Goal: Information Seeking & Learning: Learn about a topic

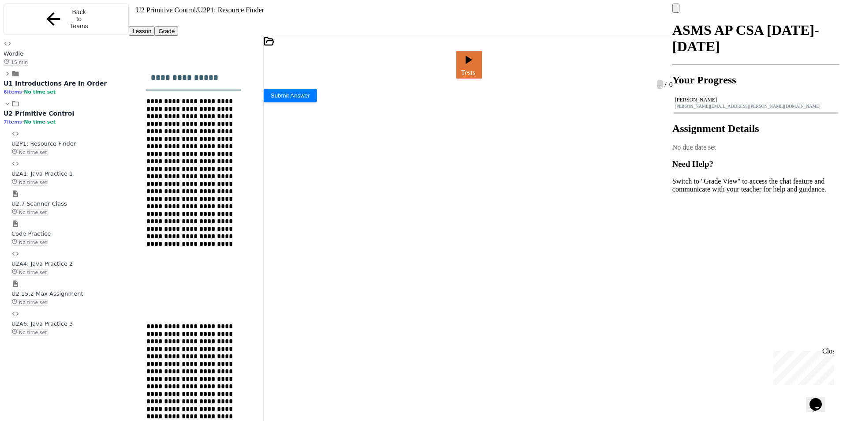
click at [61, 170] on span "U2A1: Java Practice 1" at bounding box center [41, 173] width 61 height 7
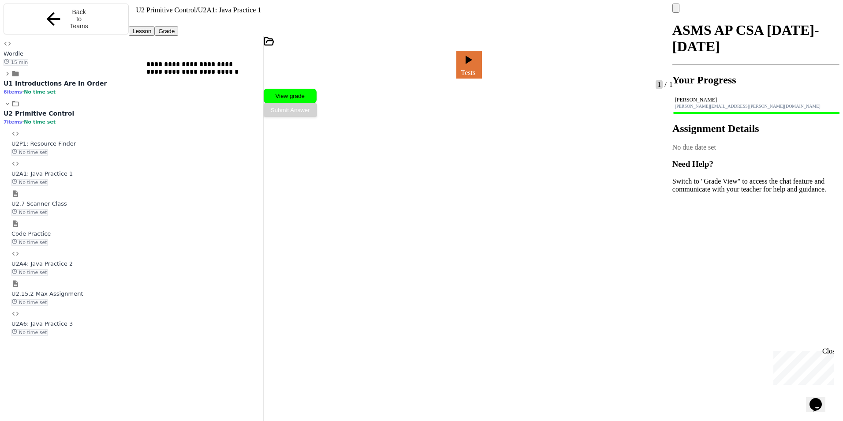
scroll to position [57, 0]
click at [67, 254] on div "U2A4: Java Practice 2 No time set" at bounding box center [69, 263] width 117 height 26
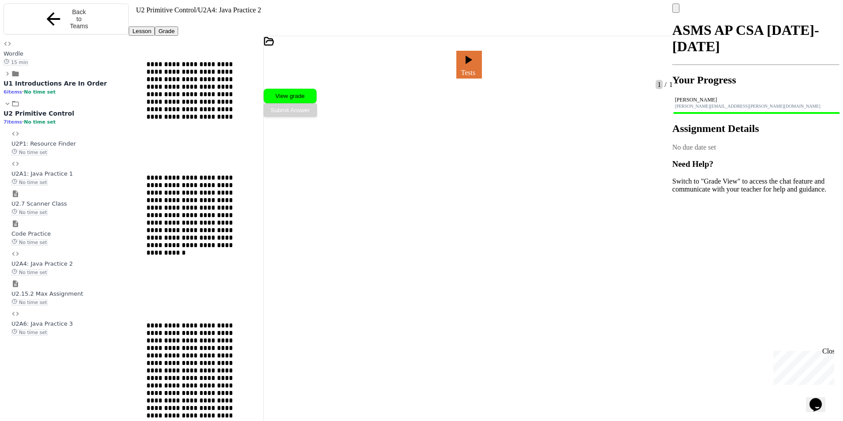
click at [77, 313] on div "U2A6: Java Practice 3 No time set" at bounding box center [69, 323] width 117 height 26
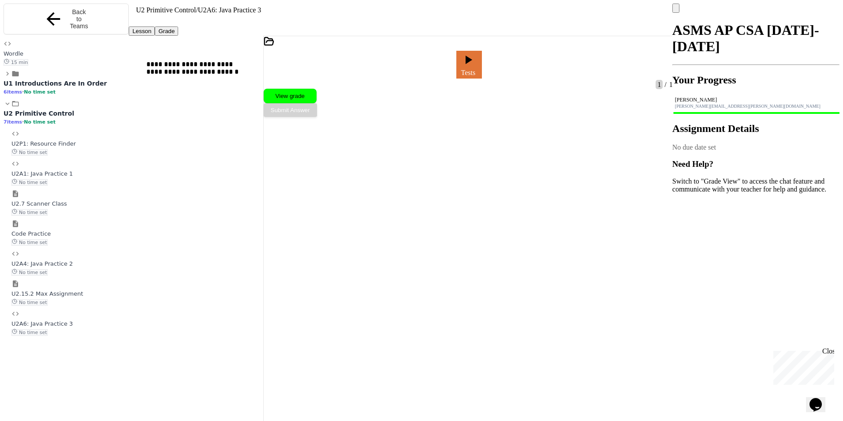
scroll to position [404, 0]
click at [64, 140] on span "U2P1: Resource Finder" at bounding box center [43, 143] width 64 height 7
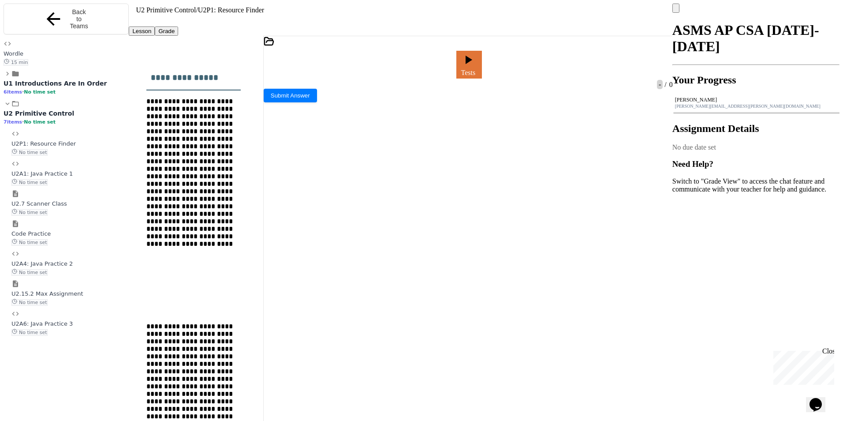
click at [173, 30] on button "Grade" at bounding box center [166, 30] width 23 height 9
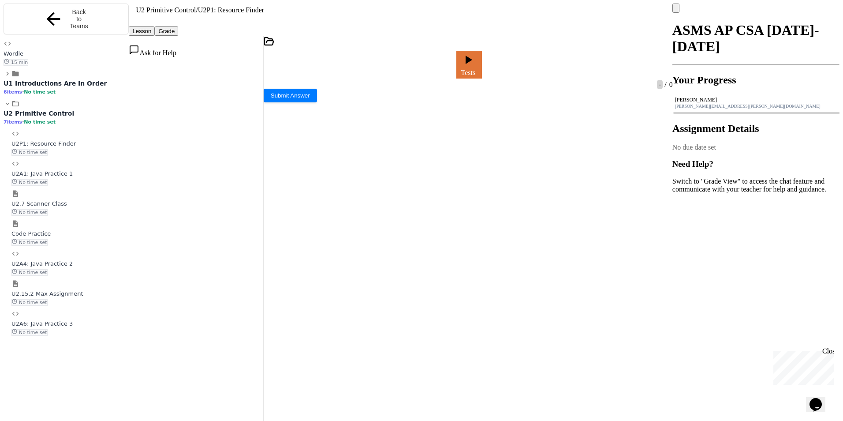
click at [151, 29] on button "Lesson" at bounding box center [142, 30] width 26 height 9
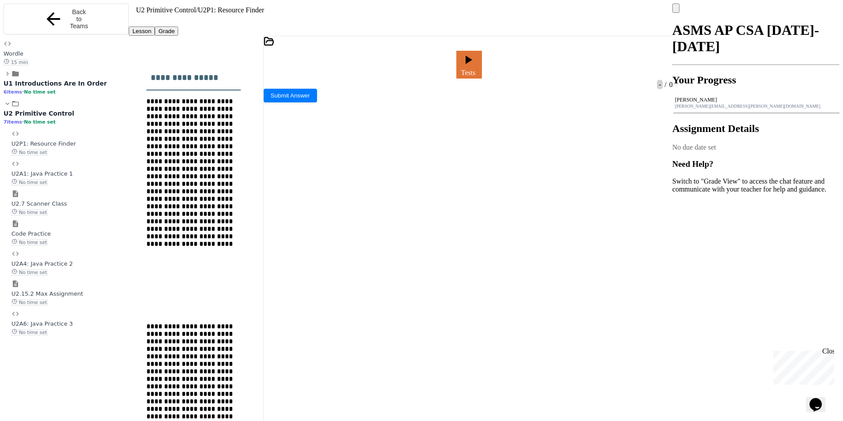
click at [58, 321] on span "U2A6: Java Practice 3" at bounding box center [41, 323] width 61 height 7
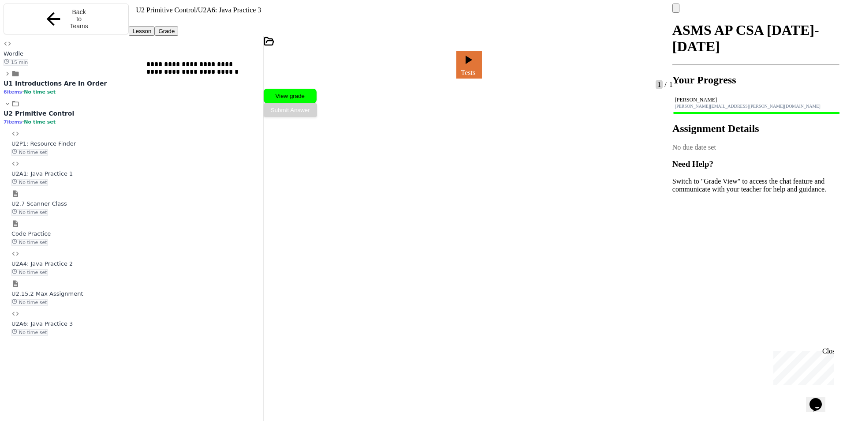
click at [75, 290] on span "U2.15.2 Max Assignment" at bounding box center [47, 293] width 72 height 7
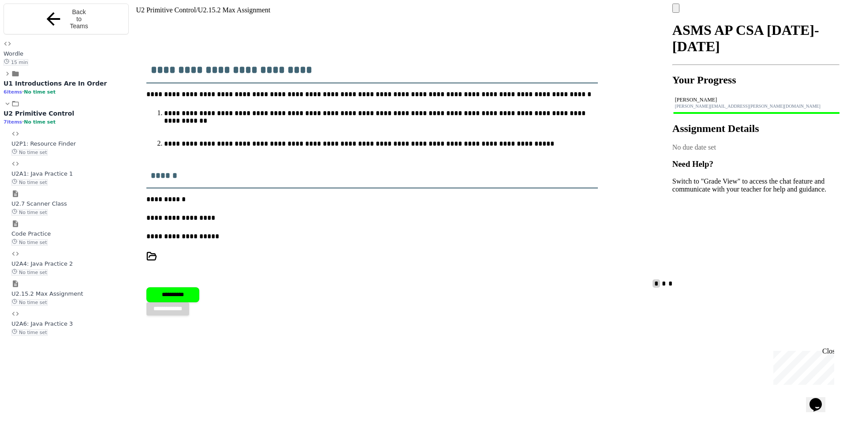
click at [73, 320] on span "U2A6: Java Practice 3" at bounding box center [41, 323] width 61 height 7
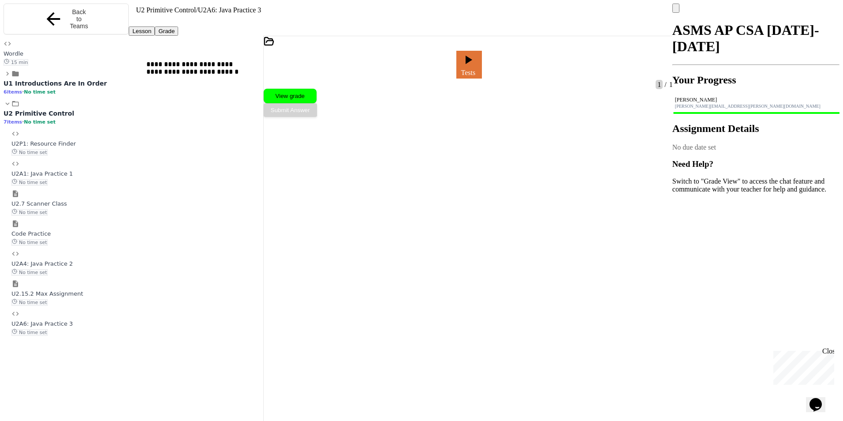
scroll to position [404, 0]
click at [58, 290] on span "U2.15.2 Max Assignment" at bounding box center [47, 293] width 72 height 7
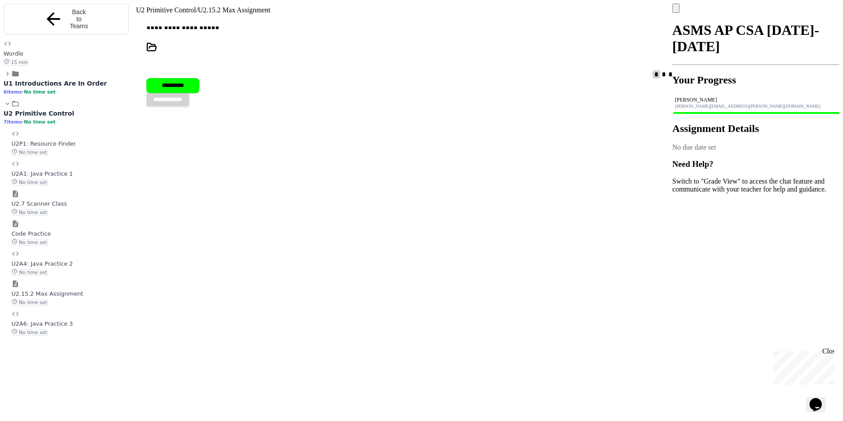
scroll to position [221, 0]
click at [62, 260] on span "U2A4: Java Practice 2" at bounding box center [41, 263] width 61 height 7
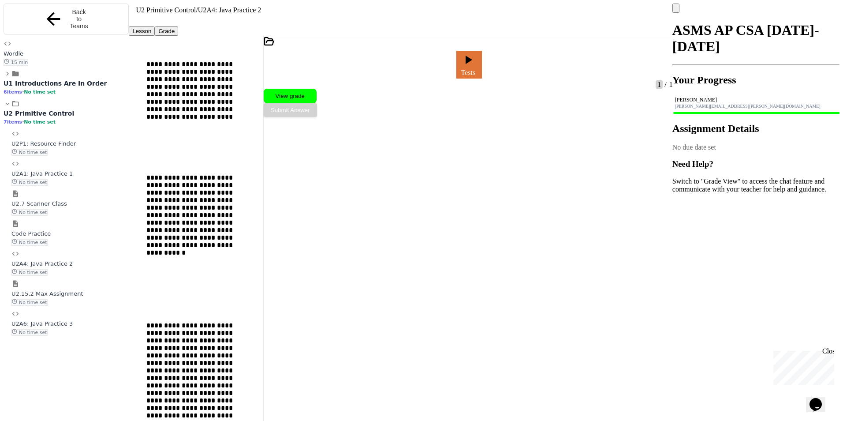
click at [50, 230] on span "Code Practice" at bounding box center [30, 233] width 39 height 7
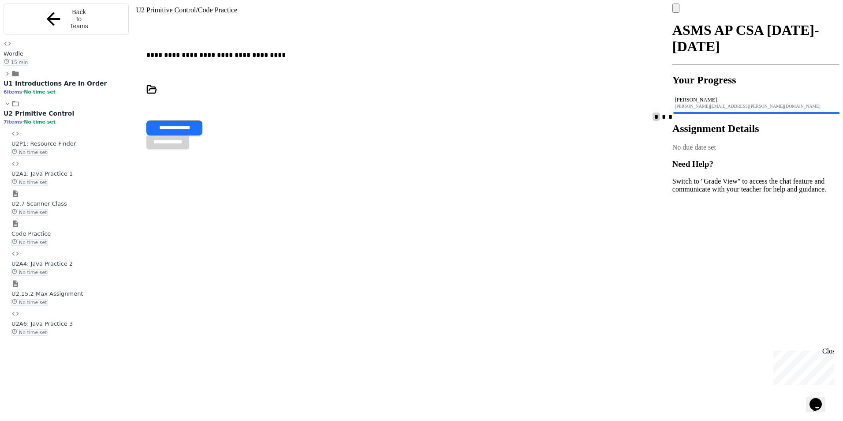
click at [54, 200] on span "U2.7 Scanner Class" at bounding box center [39, 203] width 56 height 7
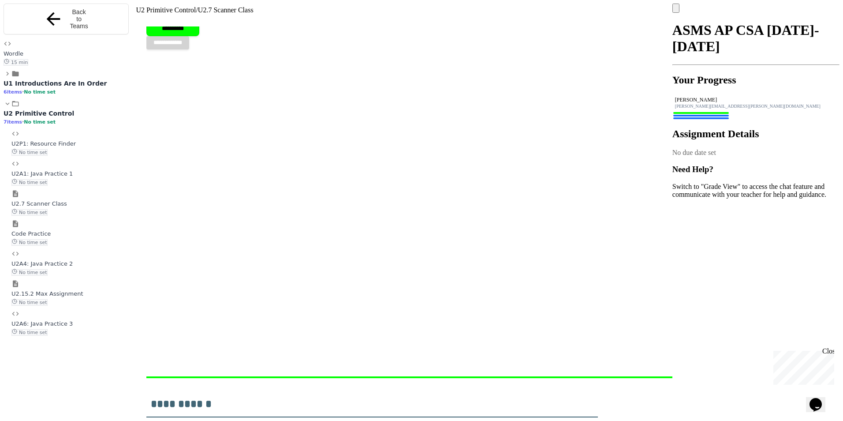
scroll to position [265, 0]
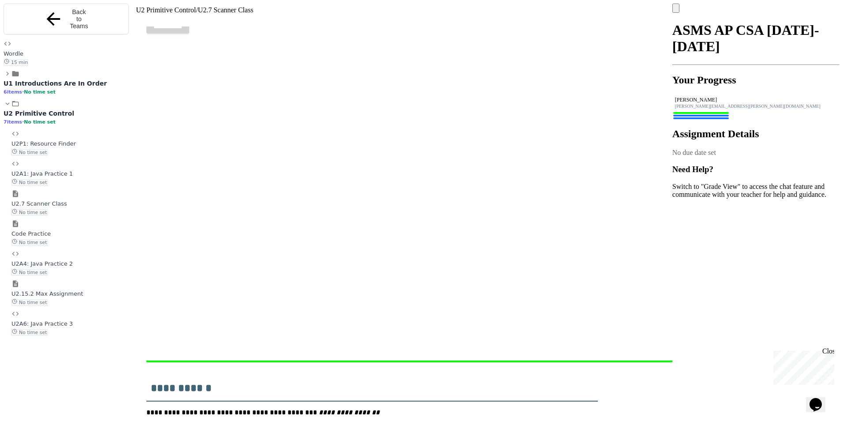
click at [53, 170] on span "U2A1: Java Practice 1" at bounding box center [41, 173] width 61 height 7
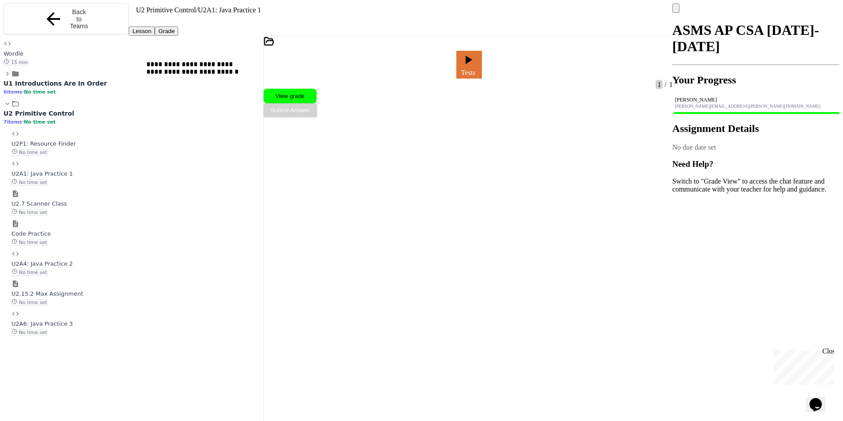
scroll to position [57, 0]
click at [48, 149] on span "No time set" at bounding box center [29, 152] width 36 height 7
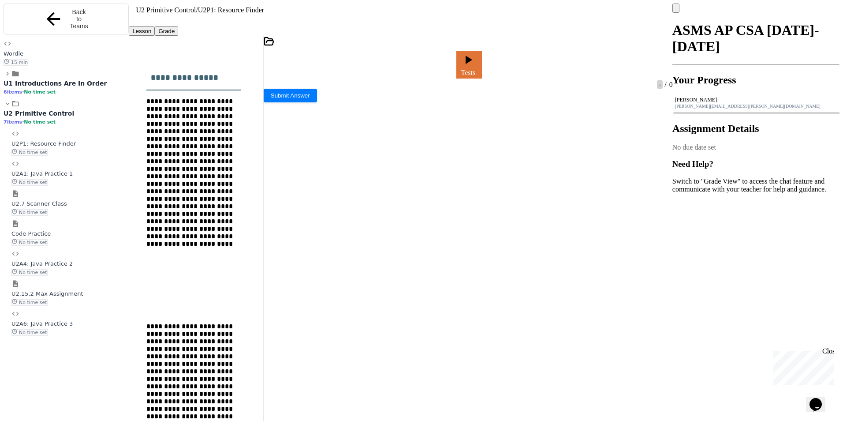
click at [4, 108] on icon at bounding box center [8, 104] width 8 height 8
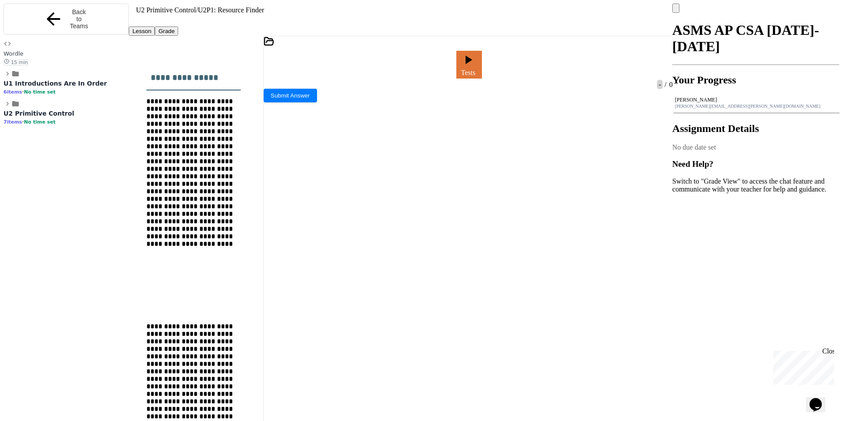
click at [4, 108] on icon at bounding box center [8, 104] width 8 height 8
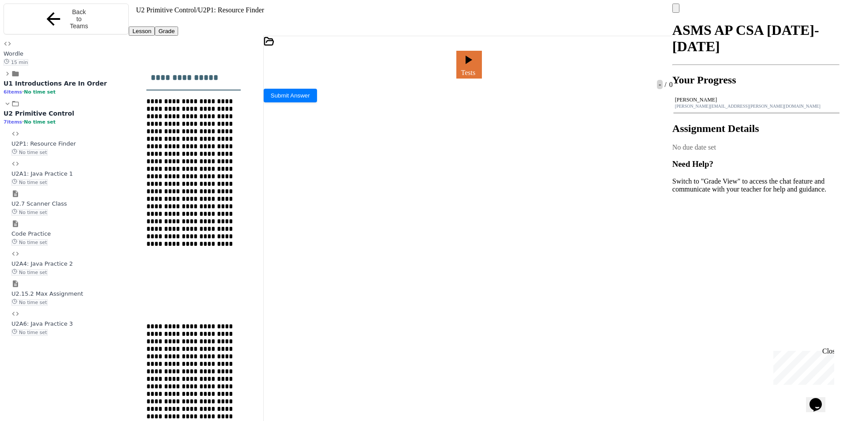
click at [4, 78] on icon at bounding box center [8, 74] width 8 height 8
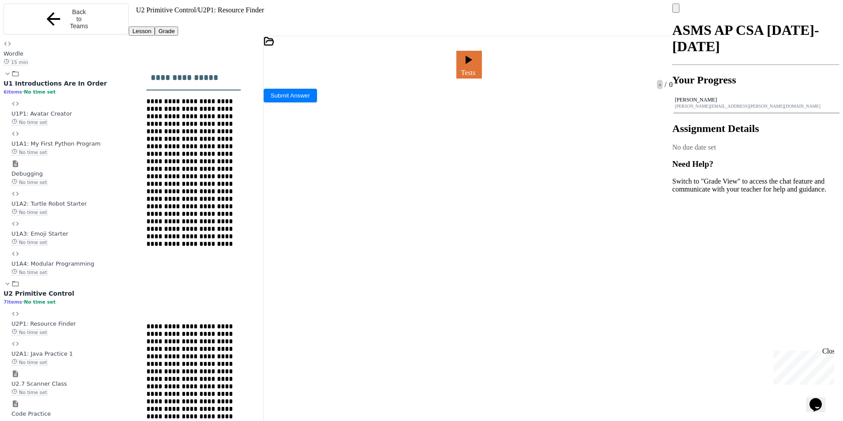
click at [71, 260] on span "U1A4: Modular Programming" at bounding box center [52, 263] width 83 height 7
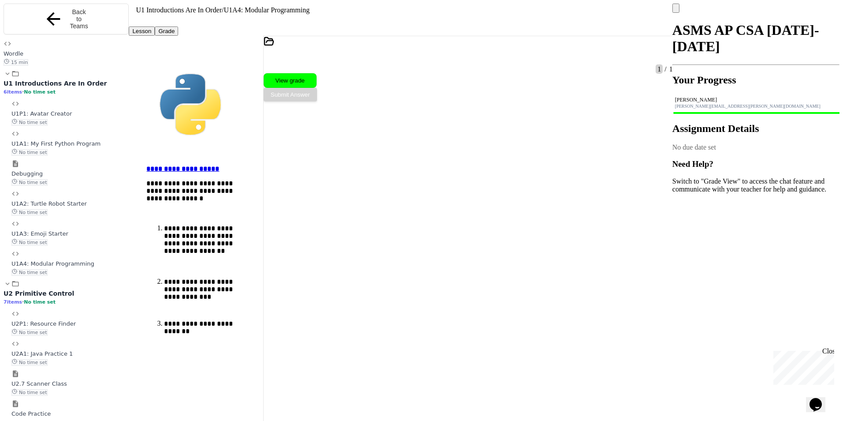
scroll to position [362, 0]
click at [53, 232] on div "U1A3: Emoji Starter No time set" at bounding box center [69, 237] width 117 height 16
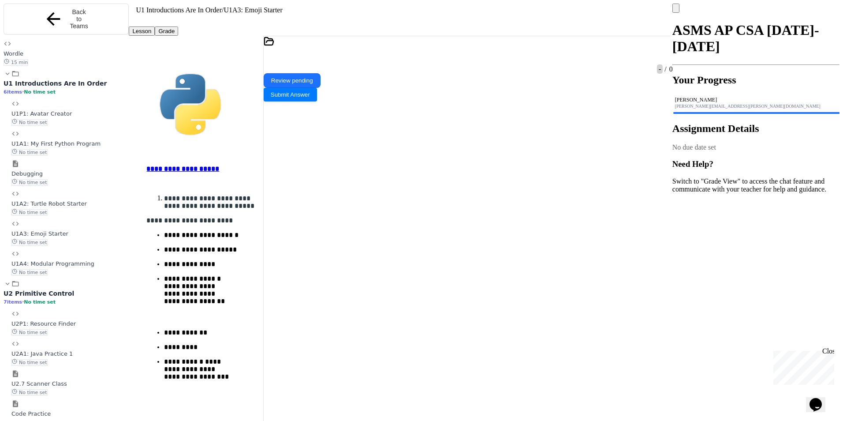
scroll to position [729, 0]
click at [55, 200] on span "U1A2: Turtle Robot Starter" at bounding box center [48, 203] width 75 height 7
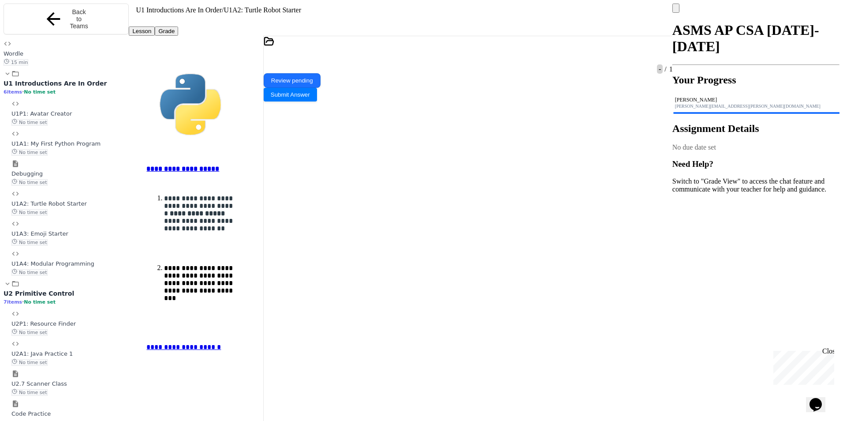
scroll to position [1531, 0]
click at [43, 170] on span "Debugging" at bounding box center [26, 173] width 31 height 7
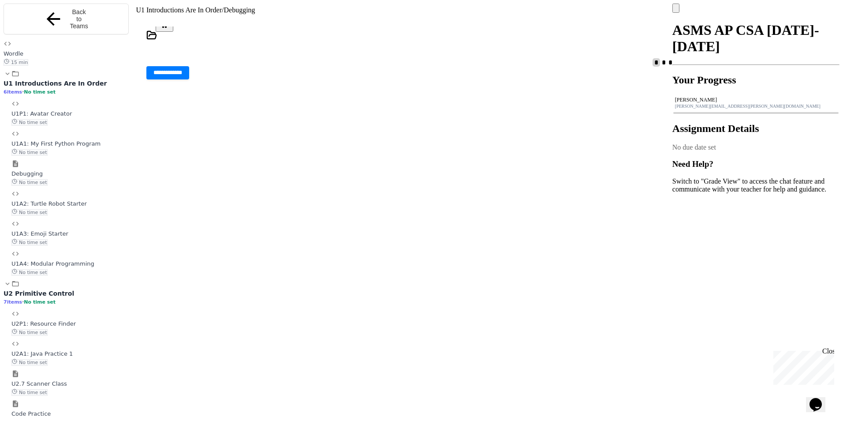
scroll to position [37, 0]
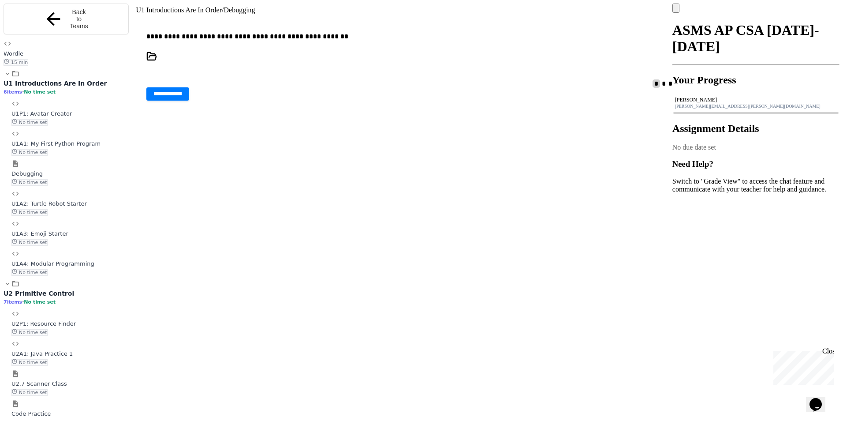
click at [50, 140] on span "U1A1: My First Python Program" at bounding box center [55, 143] width 89 height 7
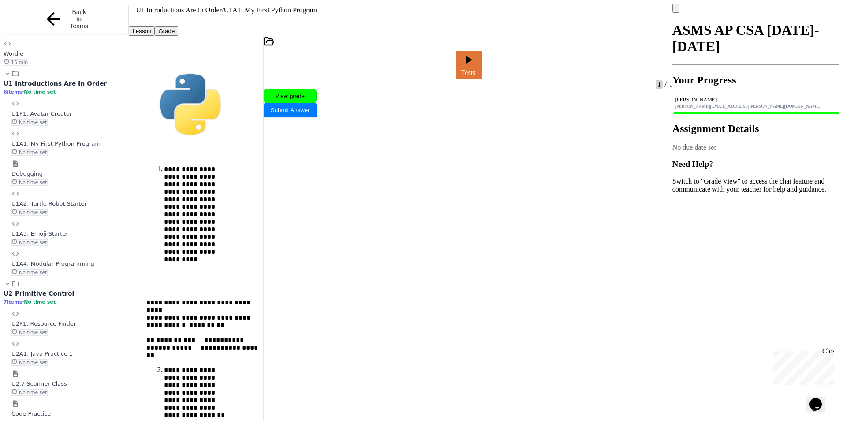
click at [53, 89] on span "No time set" at bounding box center [40, 92] width 32 height 6
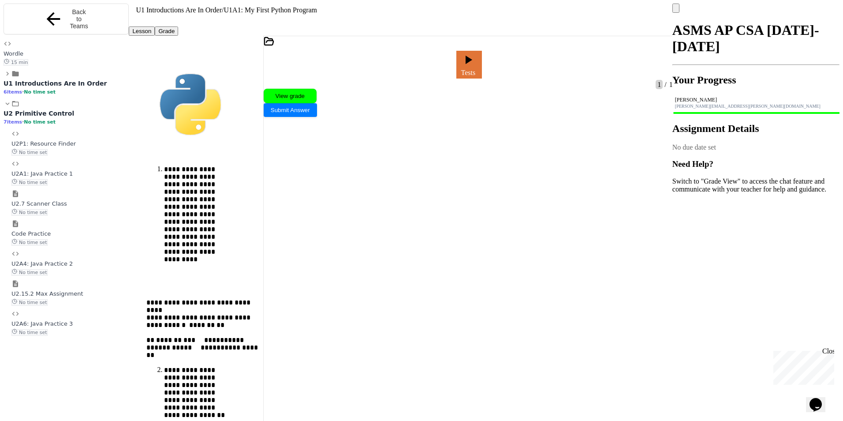
click at [7, 108] on icon at bounding box center [8, 104] width 8 height 8
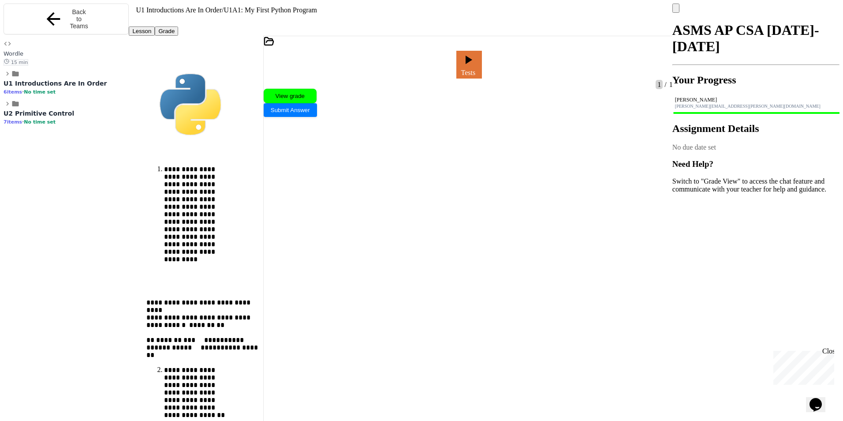
click at [7, 108] on icon at bounding box center [8, 104] width 8 height 8
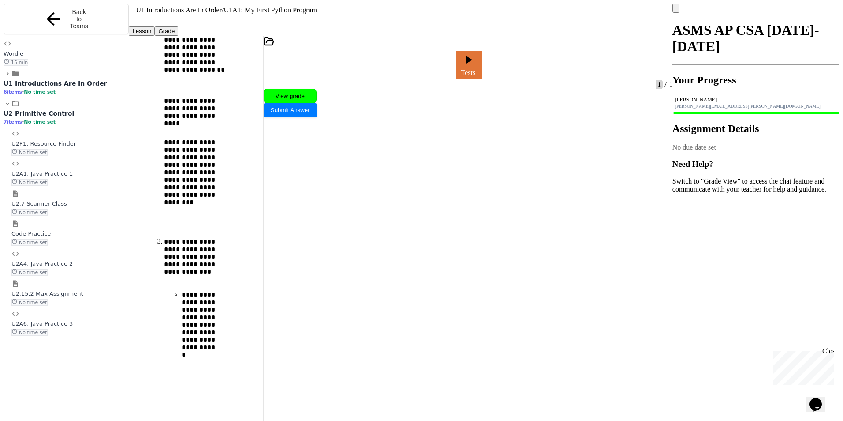
scroll to position [423, 0]
